Goal: Find specific page/section: Find specific page/section

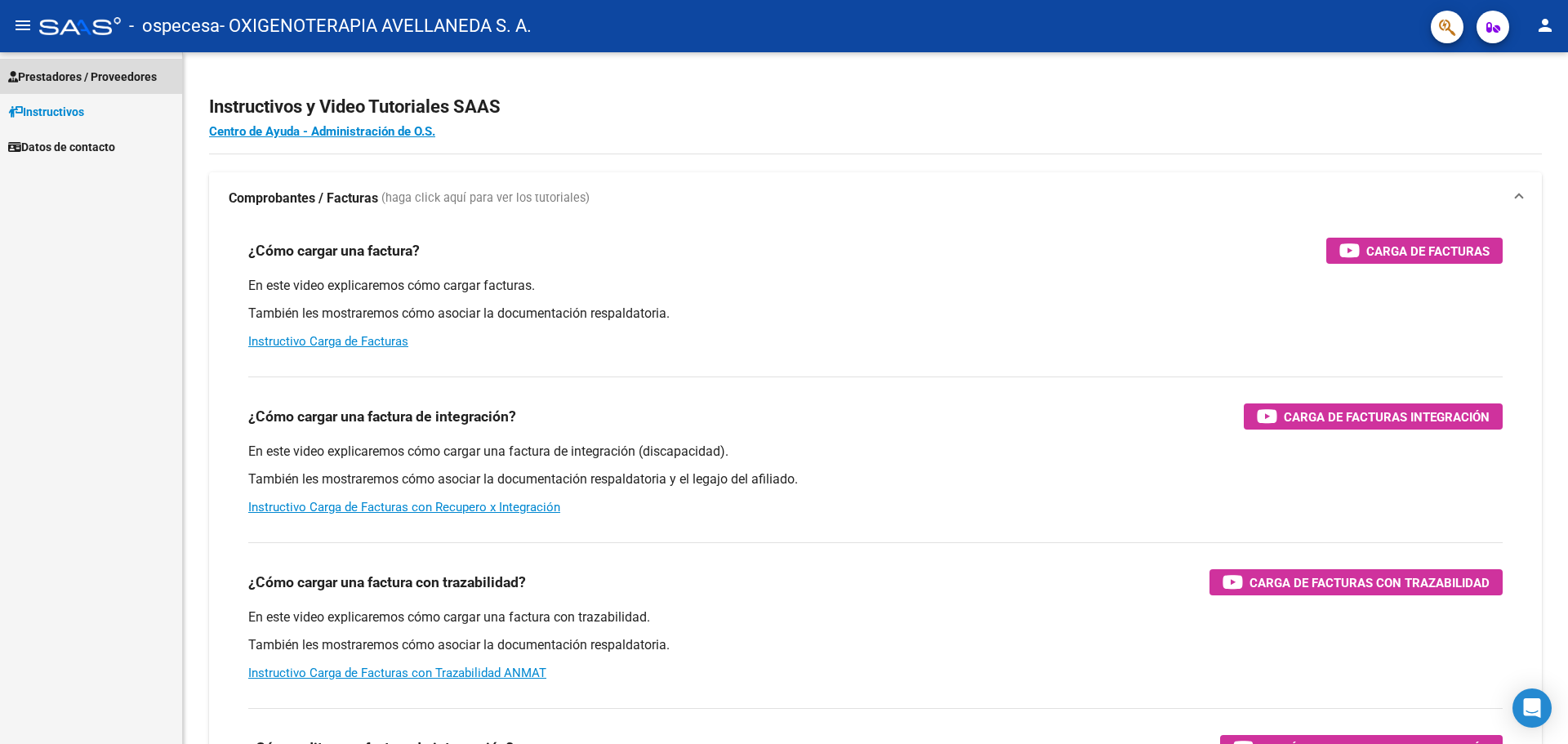
click at [96, 70] on span "Prestadores / Proveedores" at bounding box center [82, 77] width 148 height 18
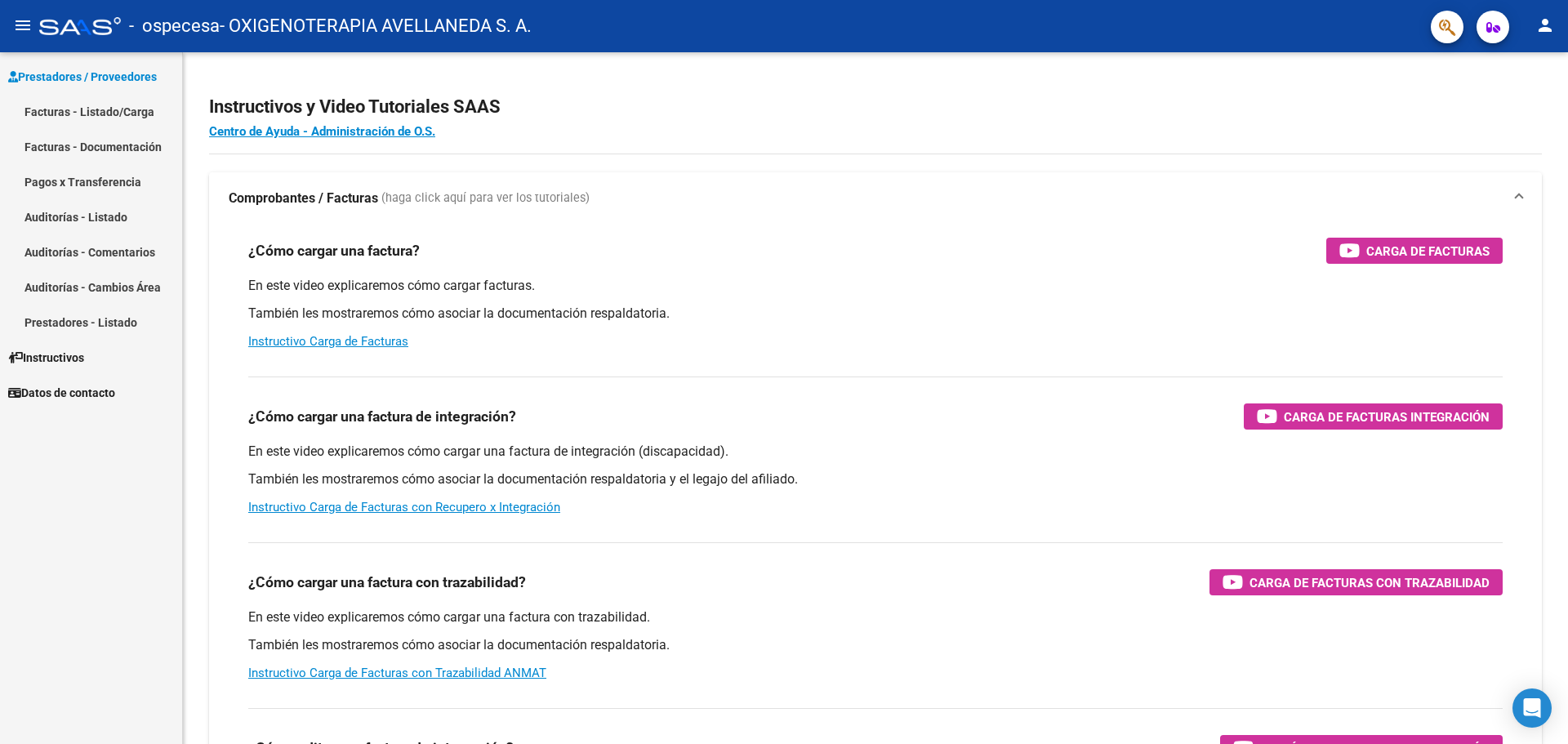
click at [100, 105] on link "Facturas - Listado/Carga" at bounding box center [91, 111] width 182 height 35
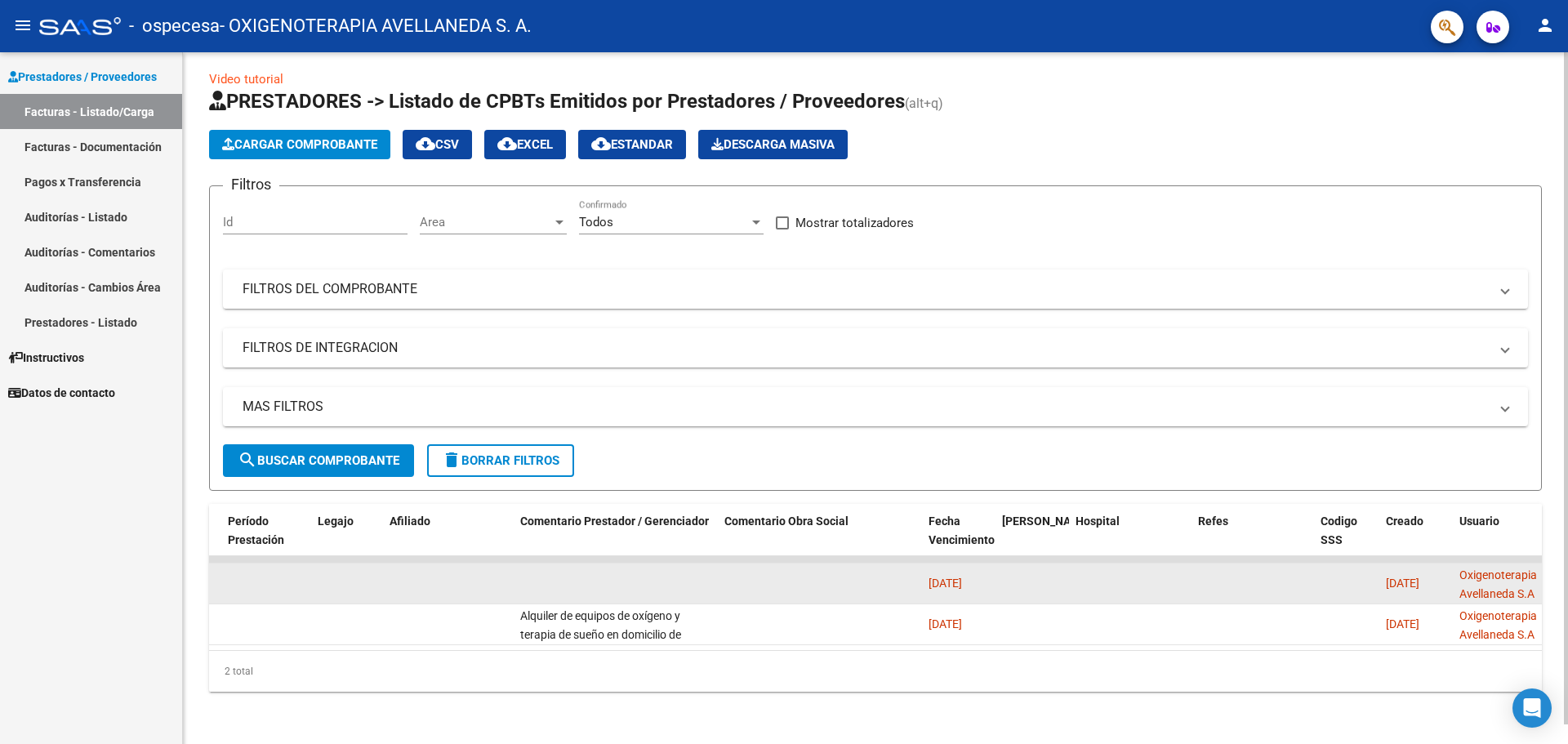
scroll to position [0, 1]
drag, startPoint x: 930, startPoint y: 573, endPoint x: 995, endPoint y: 575, distance: 65.0
click at [995, 575] on datatable-body-cell "[DATE]" at bounding box center [958, 584] width 74 height 40
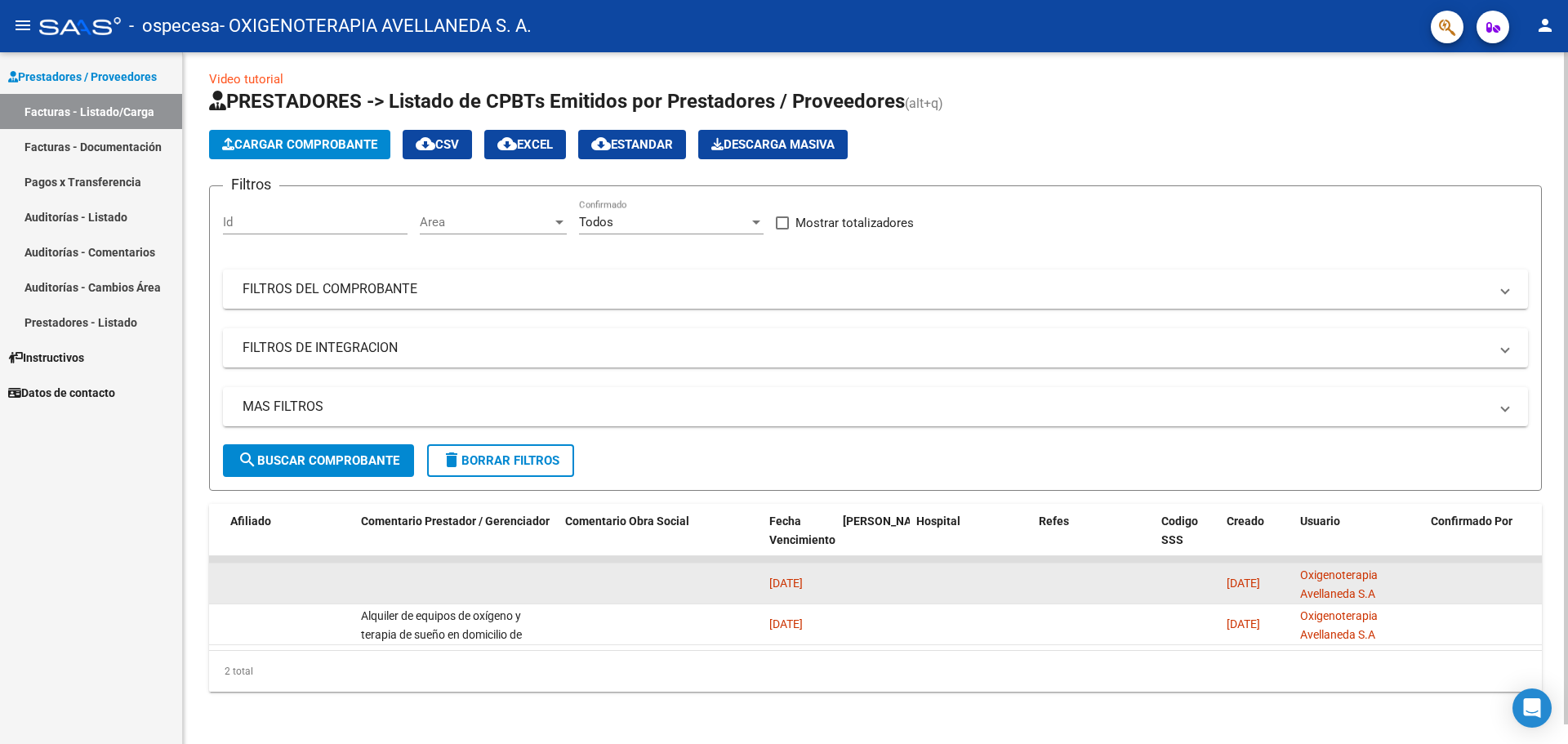
drag, startPoint x: 1243, startPoint y: 564, endPoint x: 1275, endPoint y: 562, distance: 32.1
click at [1275, 575] on div "[DATE]" at bounding box center [1256, 584] width 60 height 19
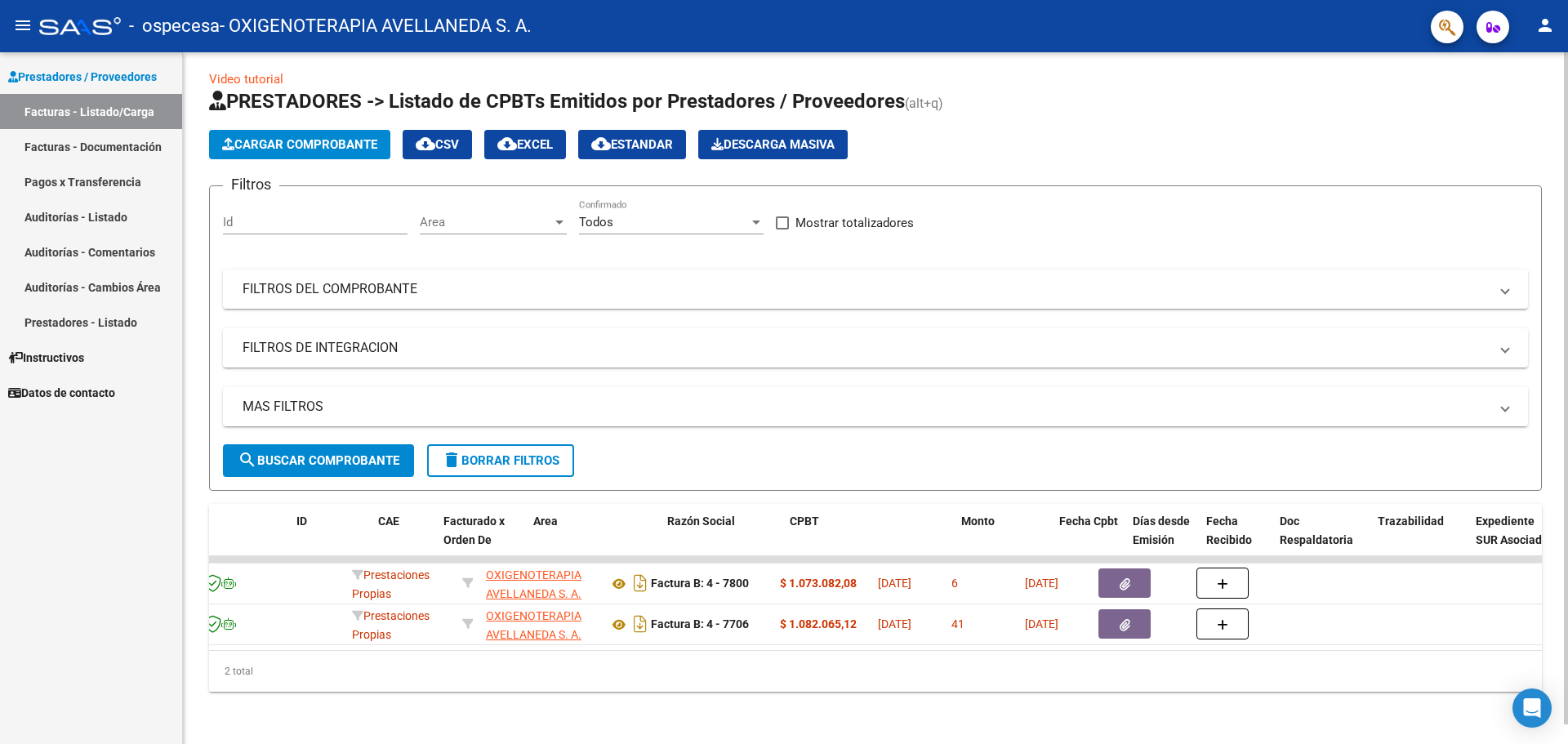
scroll to position [0, 0]
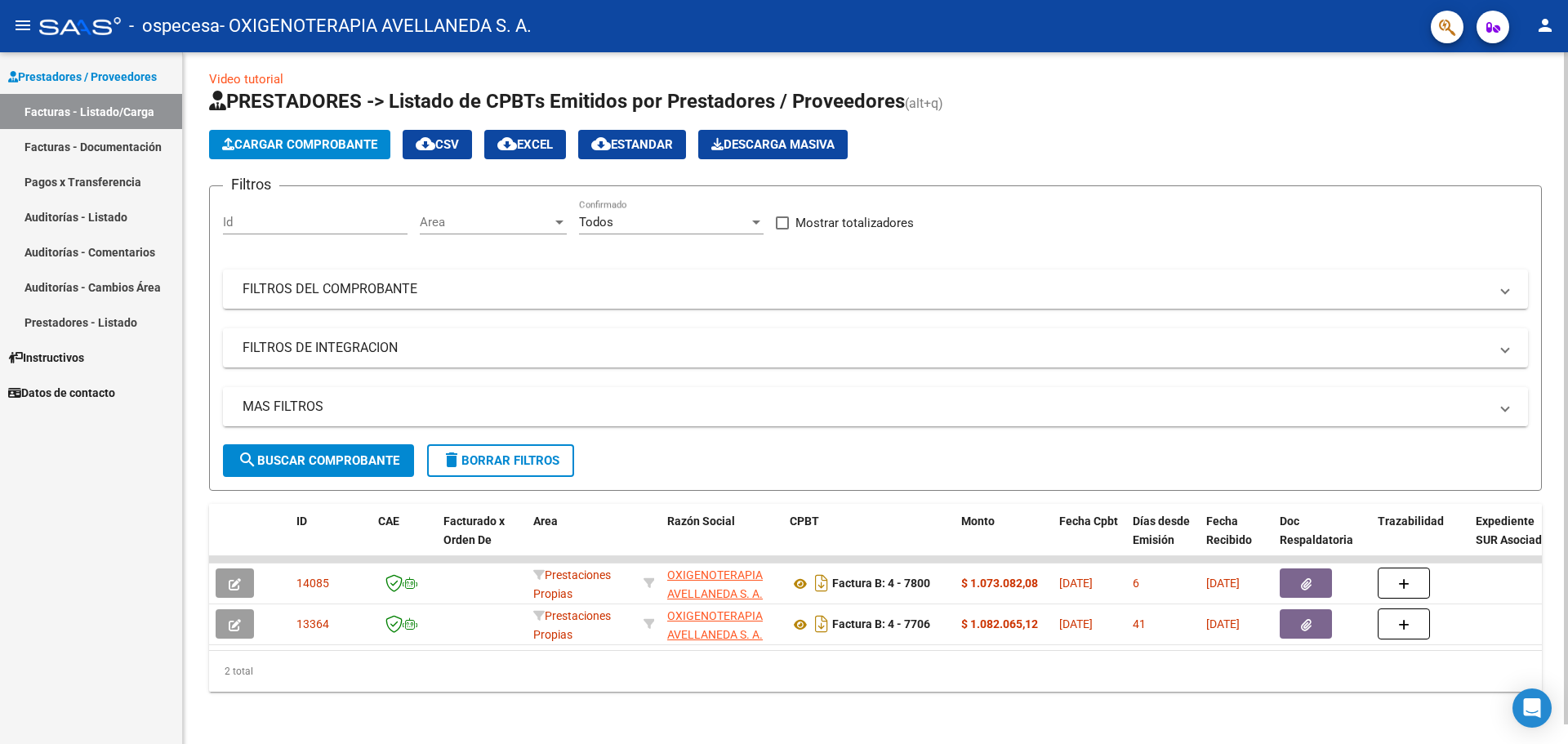
click at [732, 397] on mat-panel-title "MAS FILTROS" at bounding box center [865, 406] width 1246 height 18
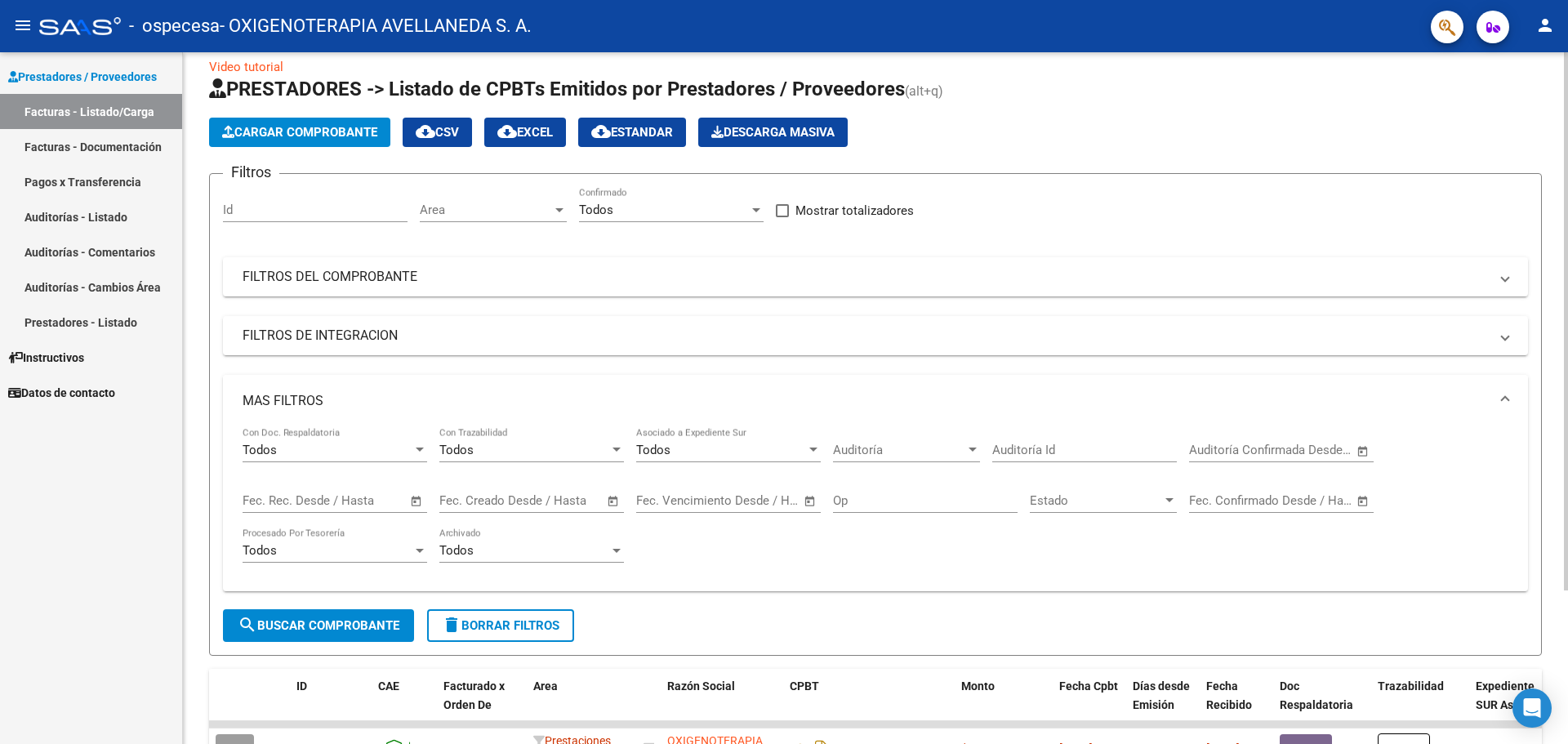
click at [732, 395] on mat-panel-title "MAS FILTROS" at bounding box center [865, 400] width 1246 height 18
